Goal: Book appointment/travel/reservation

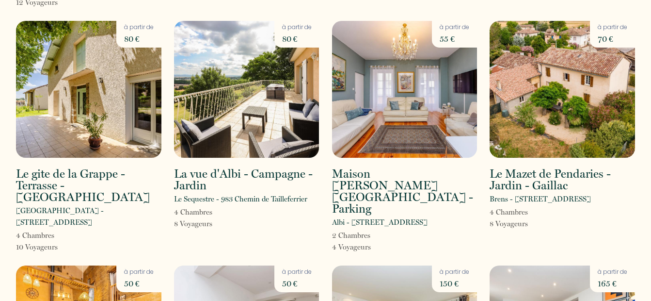
scroll to position [2457, 0]
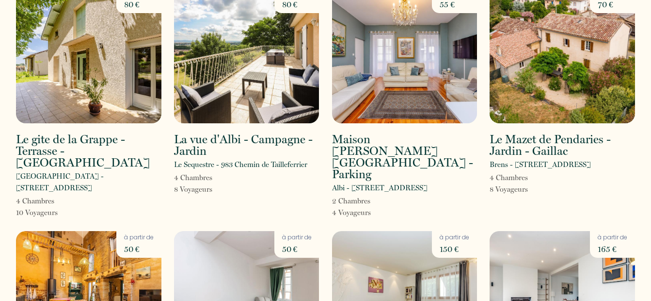
click at [449, 242] on p "150 €" at bounding box center [455, 249] width 30 height 14
click at [291, 242] on p "50 €" at bounding box center [297, 249] width 30 height 14
click at [214, 231] on img at bounding box center [246, 299] width 145 height 137
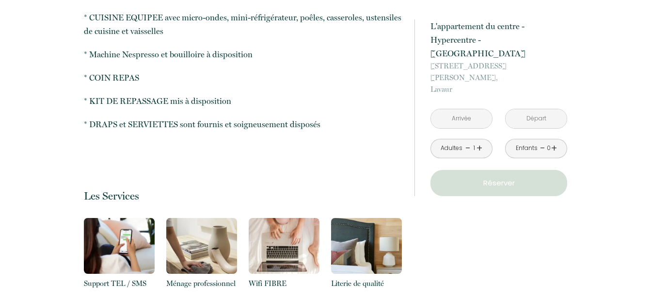
scroll to position [582, 0]
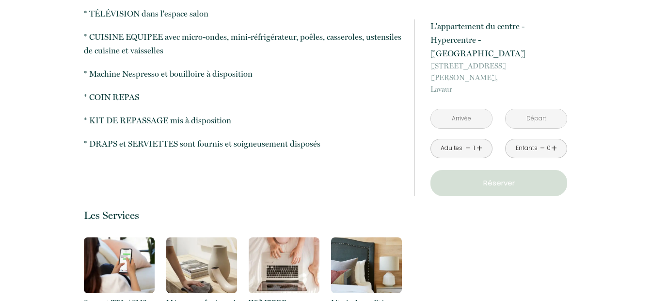
click at [471, 109] on input "text" at bounding box center [461, 118] width 61 height 19
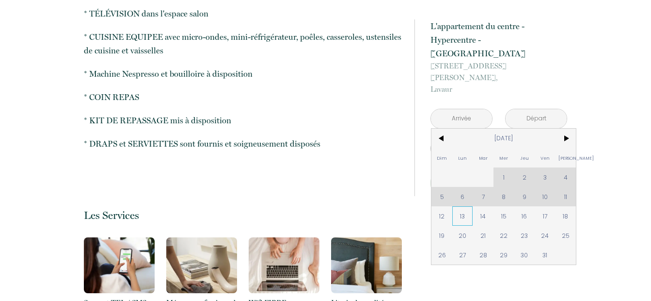
click at [464, 206] on span "13" at bounding box center [462, 215] width 21 height 19
click at [526, 109] on input "text" at bounding box center [536, 118] width 61 height 19
type input "[DATE]"
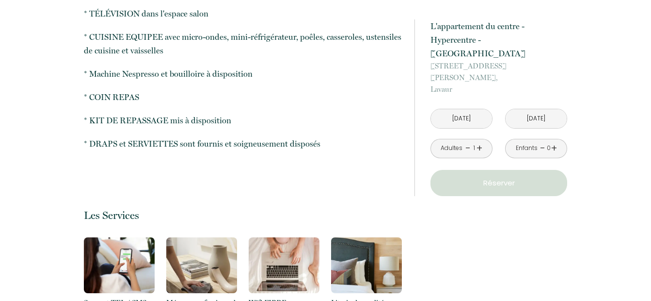
click at [0, 0] on span "15" at bounding box center [0, 0] width 0 height 0
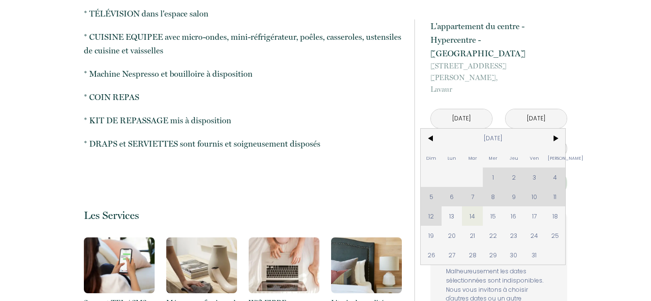
click at [431, 210] on div "Oups ! Les dates sélectionnées sont indisponibles. Malheureusement les dates sé…" at bounding box center [499, 268] width 137 height 117
click at [458, 109] on input "[DATE]" at bounding box center [461, 118] width 61 height 19
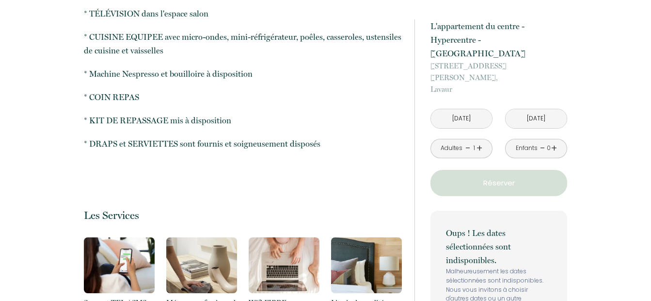
type input "[DATE]"
click at [0, 0] on span "13" at bounding box center [0, 0] width 0 height 0
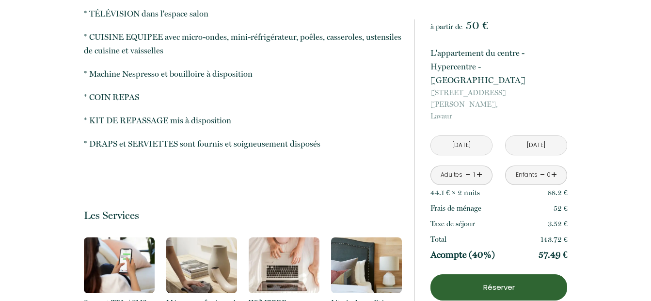
click at [478, 167] on link "+" at bounding box center [480, 174] width 6 height 15
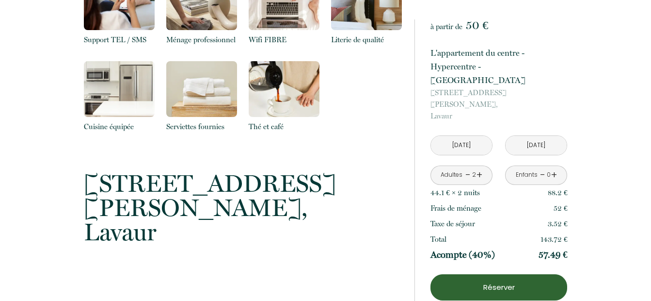
scroll to position [1108, 0]
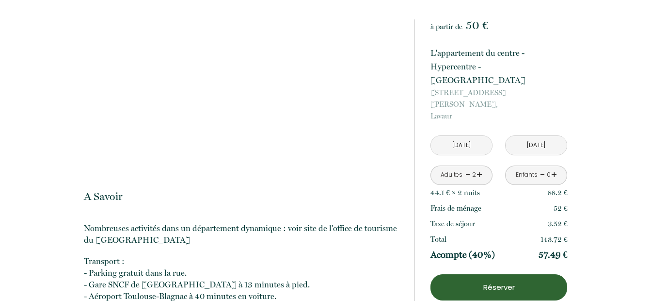
click at [497, 281] on p "Réserver" at bounding box center [499, 287] width 130 height 12
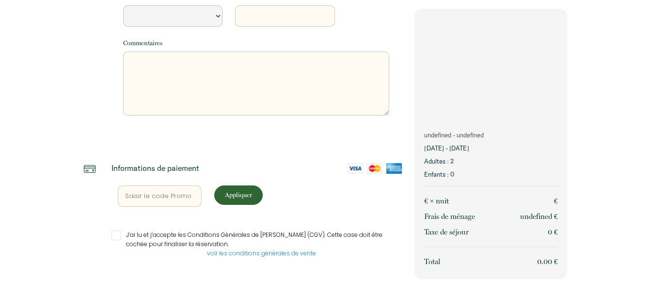
scroll to position [287, 0]
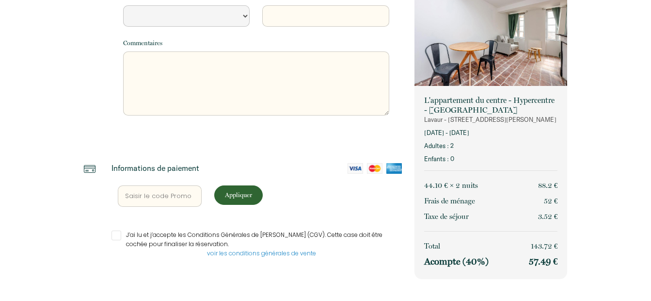
select select "Default select example"
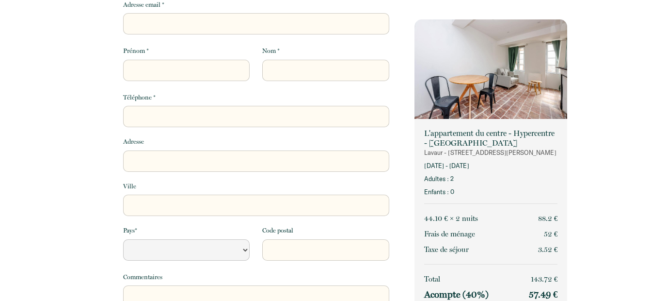
scroll to position [0, 0]
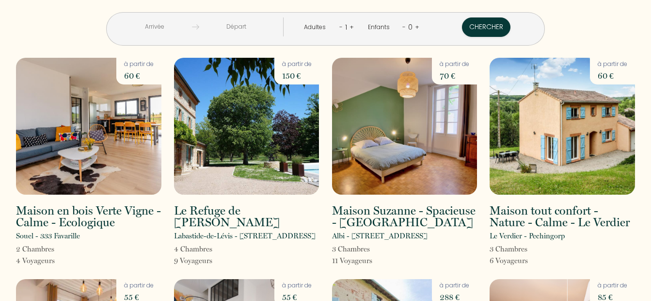
click at [350, 27] on link "+" at bounding box center [352, 26] width 4 height 9
click at [178, 29] on input "text" at bounding box center [154, 26] width 75 height 19
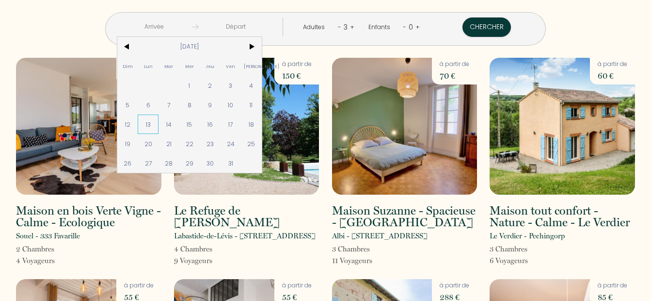
click at [159, 126] on span "13" at bounding box center [148, 123] width 21 height 19
type input "[DATE]"
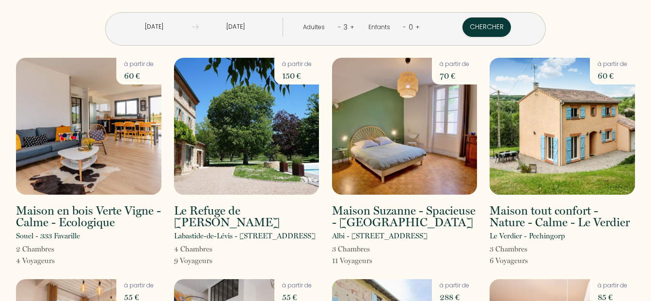
click at [253, 25] on input "[DATE]" at bounding box center [236, 26] width 75 height 19
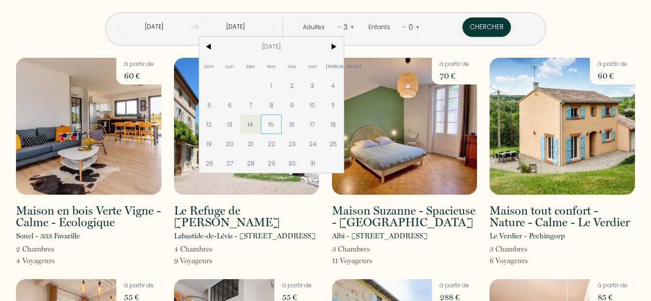
click at [282, 121] on span "15" at bounding box center [271, 123] width 21 height 19
type input "[DATE]"
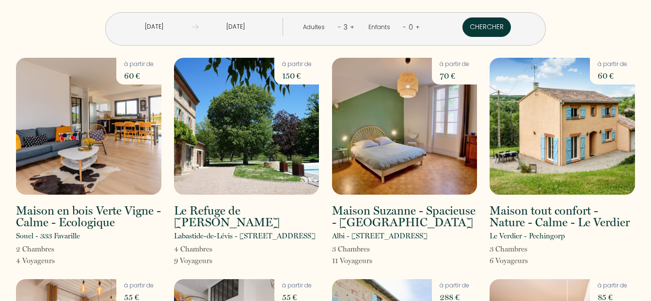
click at [463, 30] on button "Chercher" at bounding box center [487, 26] width 48 height 19
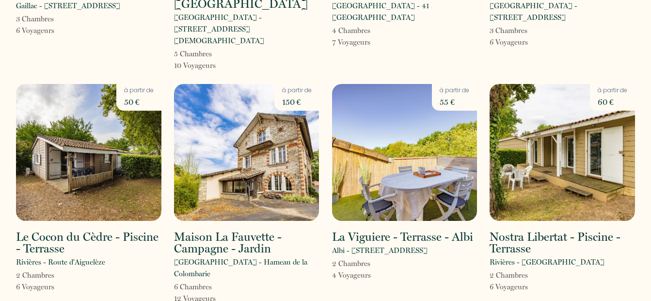
scroll to position [852, 0]
